Goal: Find specific page/section: Find specific page/section

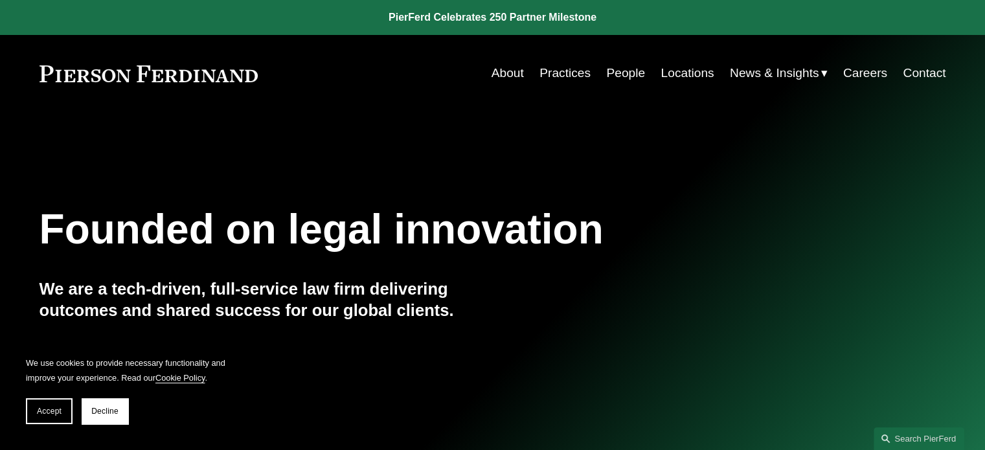
click at [637, 73] on link "People" at bounding box center [625, 73] width 39 height 25
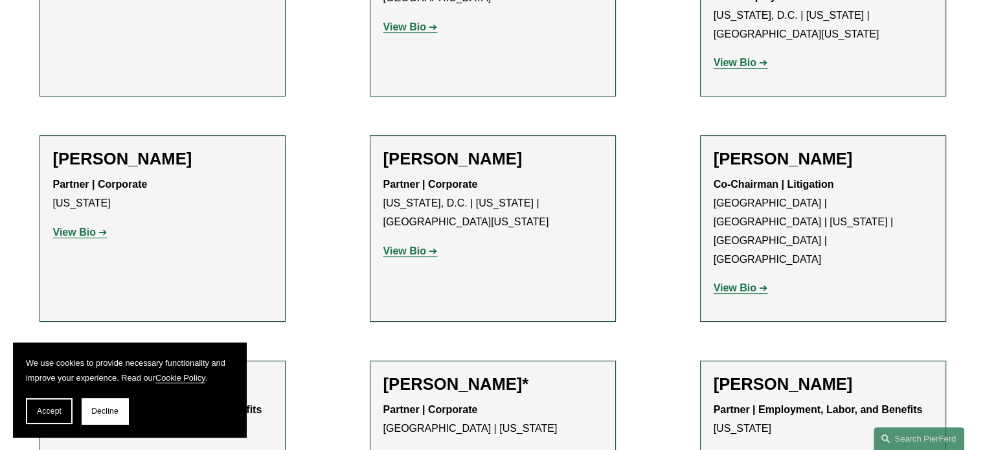
scroll to position [5440, 0]
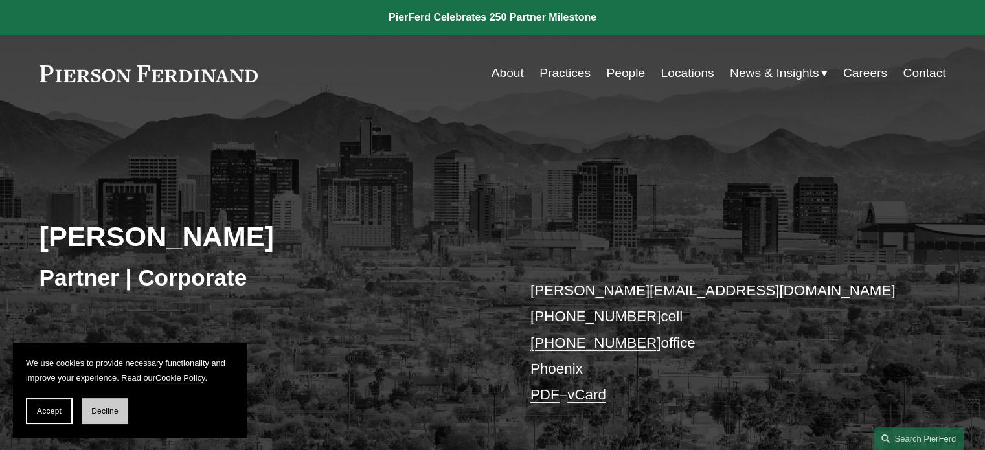
click at [104, 409] on span "Decline" at bounding box center [104, 411] width 27 height 9
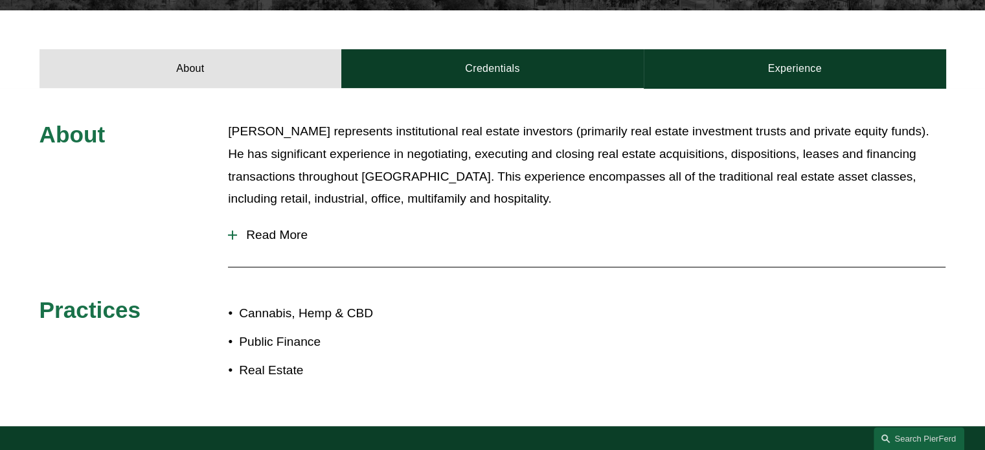
scroll to position [389, 0]
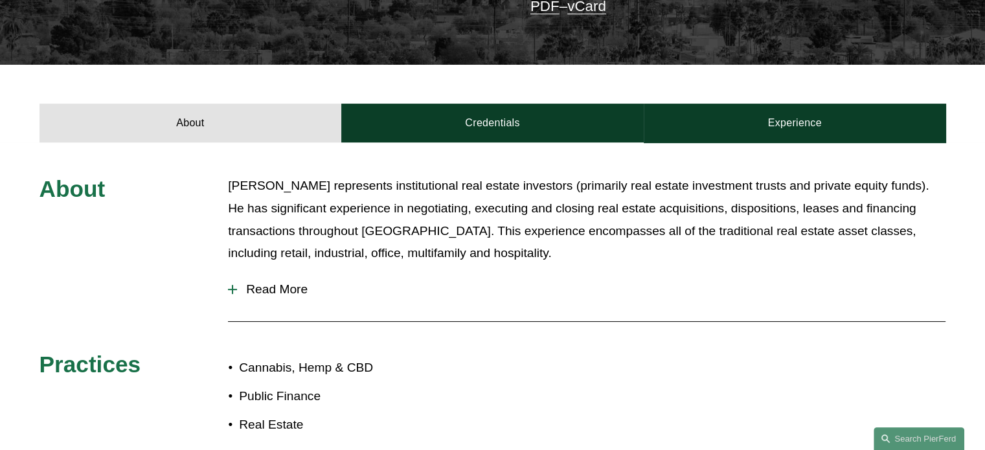
click at [262, 287] on span "Read More" at bounding box center [591, 289] width 708 height 14
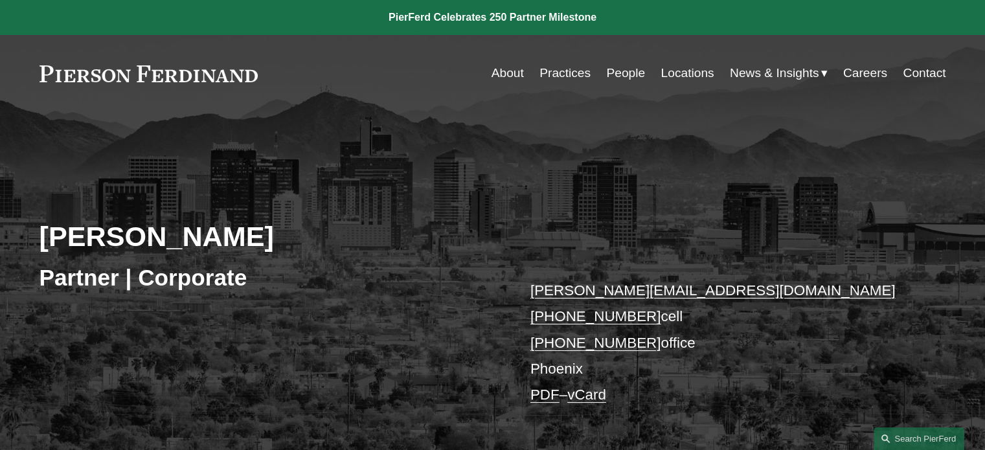
scroll to position [0, 0]
